Goal: Task Accomplishment & Management: Manage account settings

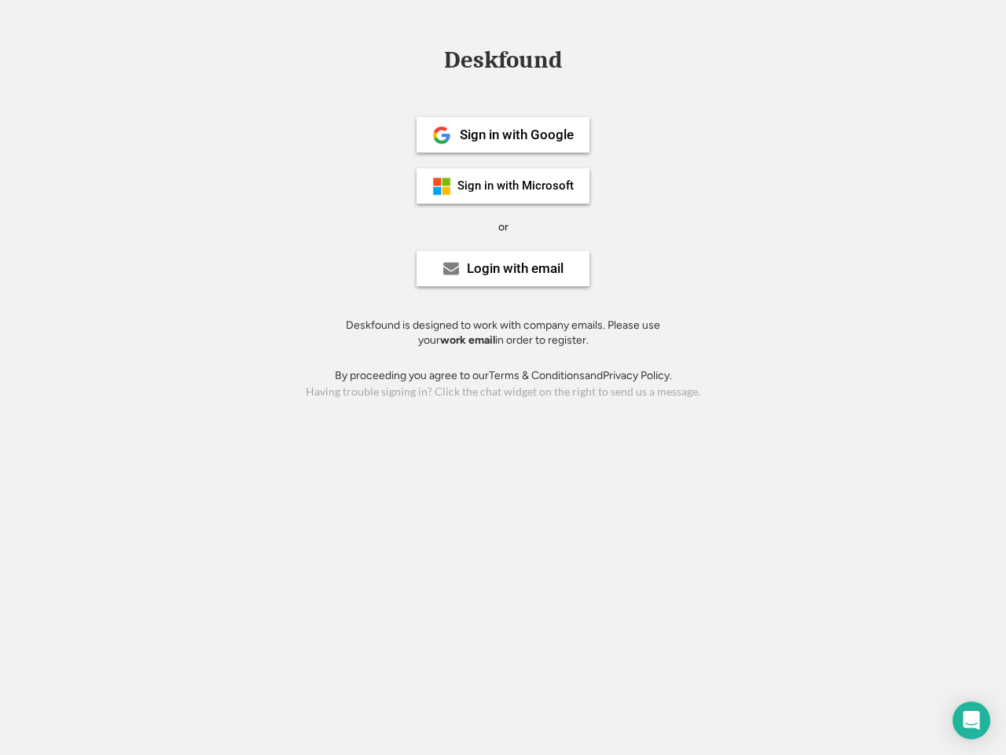
click at [503, 225] on div "or" at bounding box center [503, 227] width 10 height 16
click at [503, 63] on div "Deskfound" at bounding box center [503, 60] width 134 height 24
click at [430, 59] on div "Deskfound" at bounding box center [503, 63] width 1006 height 30
click at [503, 63] on div "Deskfound" at bounding box center [503, 60] width 134 height 24
click at [503, 226] on div "or" at bounding box center [503, 227] width 10 height 16
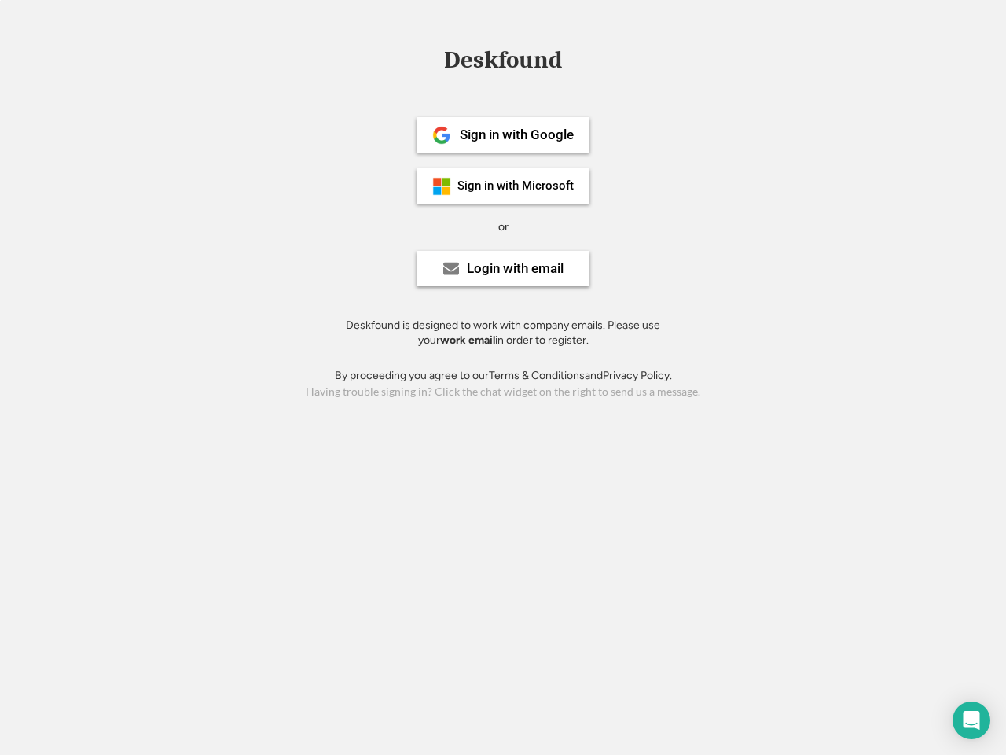
click at [503, 134] on div "Sign in with Google" at bounding box center [517, 134] width 114 height 13
click at [516, 134] on div "Sign in with Google" at bounding box center [517, 134] width 114 height 13
click at [442, 135] on img at bounding box center [441, 135] width 19 height 19
click at [503, 186] on div "Sign in with Microsoft" at bounding box center [516, 186] width 116 height 12
click at [516, 186] on div "Sign in with Microsoft" at bounding box center [516, 186] width 116 height 12
